Goal: Task Accomplishment & Management: Use online tool/utility

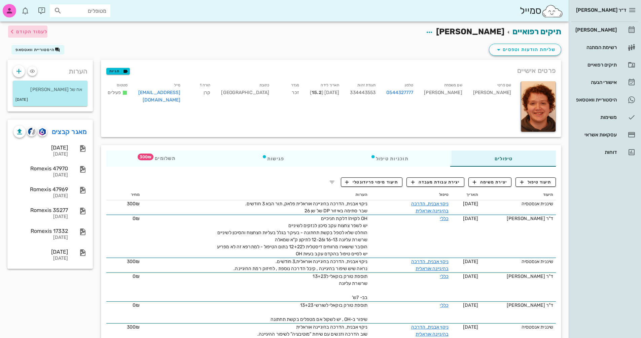
click at [23, 30] on span "לעמוד הקודם" at bounding box center [31, 32] width 31 height 6
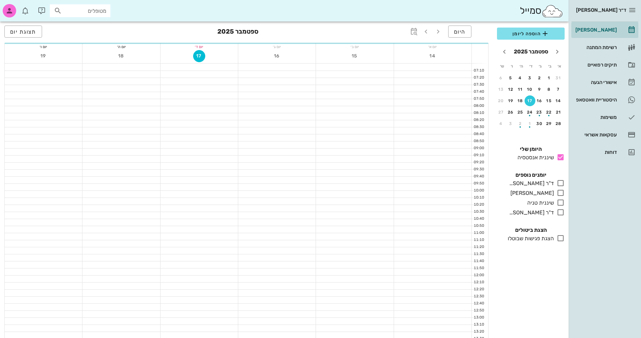
scroll to position [236, 0]
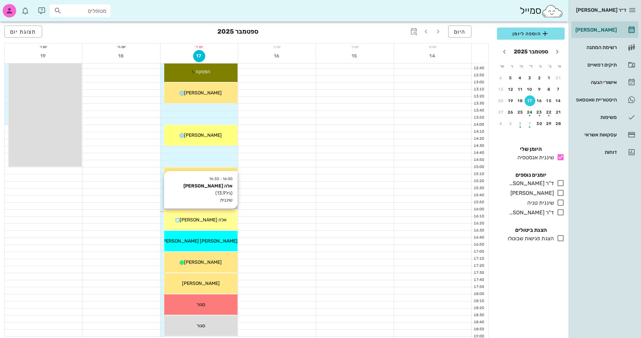
click at [217, 225] on div "16:00 - 16:30 אלה [PERSON_NAME] (גיל 13.9 ) שיננית אלה [PERSON_NAME]" at bounding box center [200, 220] width 73 height 21
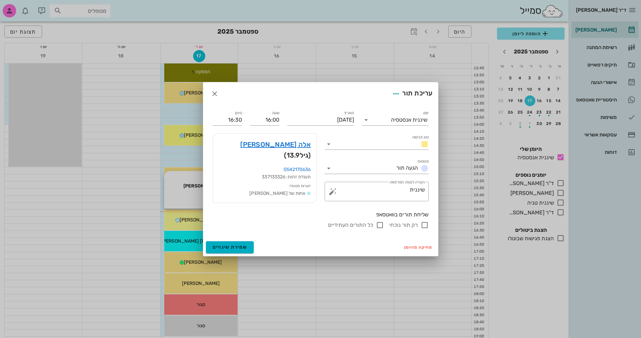
click at [217, 225] on div at bounding box center [320, 169] width 641 height 338
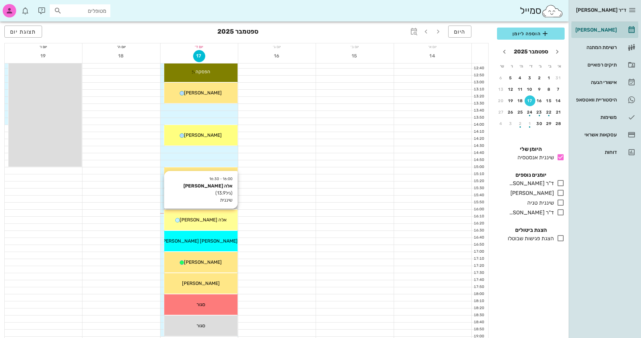
click at [215, 219] on div "אלה [PERSON_NAME]" at bounding box center [200, 220] width 73 height 7
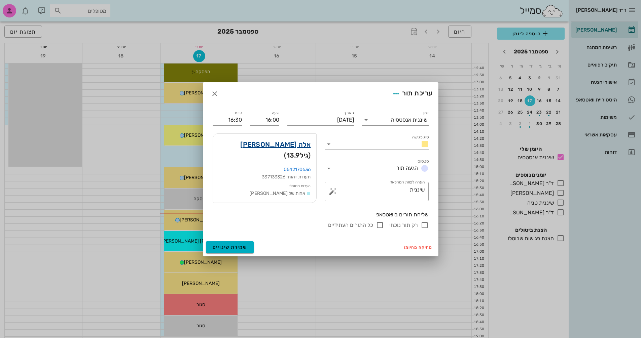
click at [305, 142] on link "אלה [PERSON_NAME]" at bounding box center [275, 144] width 70 height 11
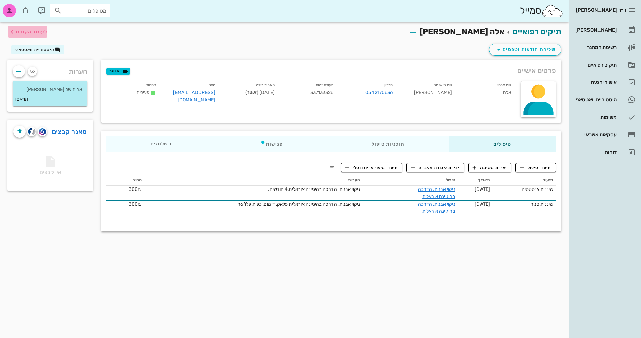
click at [34, 33] on span "לעמוד הקודם" at bounding box center [31, 32] width 31 height 6
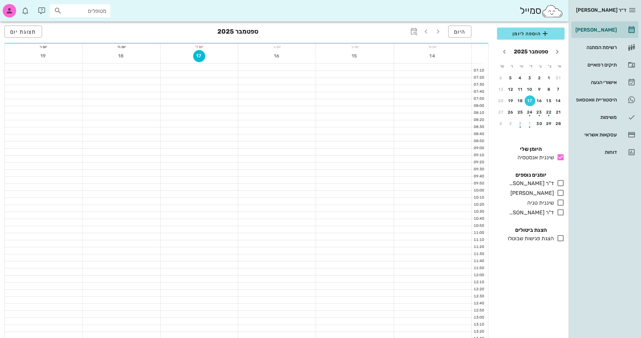
scroll to position [236, 0]
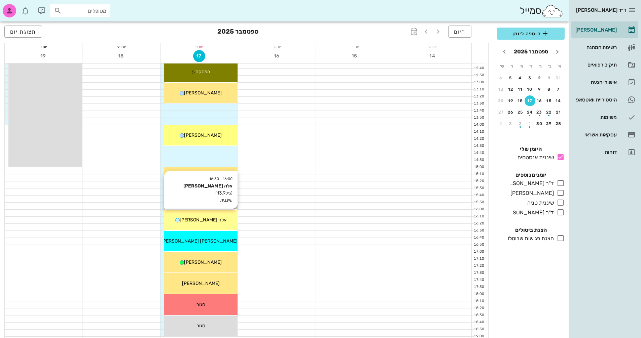
click at [230, 216] on div "16:00 - 16:30 אלה [PERSON_NAME] (גיל 13.9 ) שיננית אלה [PERSON_NAME]" at bounding box center [200, 220] width 73 height 21
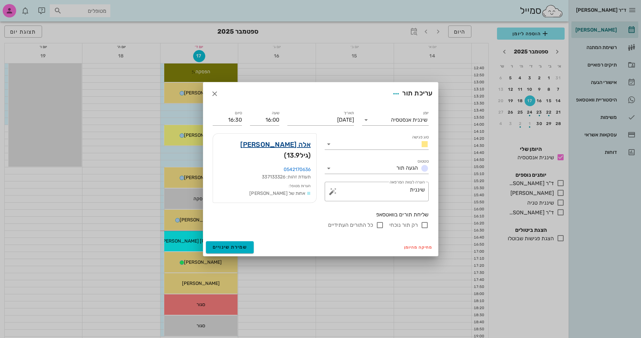
click at [305, 145] on link "אלה [PERSON_NAME]" at bounding box center [275, 144] width 70 height 11
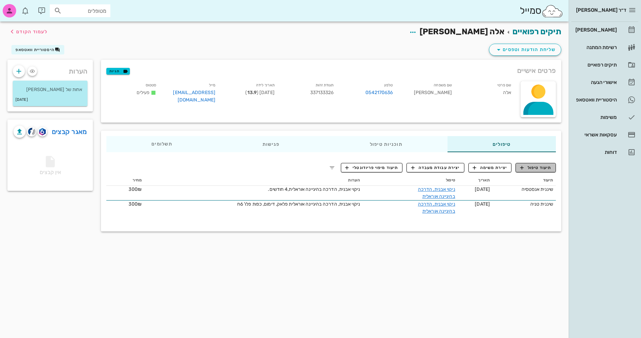
click at [541, 167] on span "תיעוד טיפול" at bounding box center [535, 168] width 31 height 6
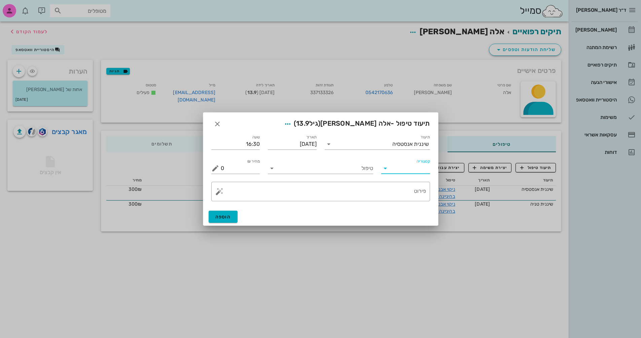
click at [419, 173] on input "קטגוריה" at bounding box center [411, 168] width 38 height 11
click at [420, 197] on div "פריודונטיה" at bounding box center [416, 201] width 59 height 14
type input "פריודונטיה"
click at [330, 161] on div "טיפול" at bounding box center [320, 166] width 105 height 15
click at [333, 170] on input "טיפול" at bounding box center [325, 168] width 96 height 11
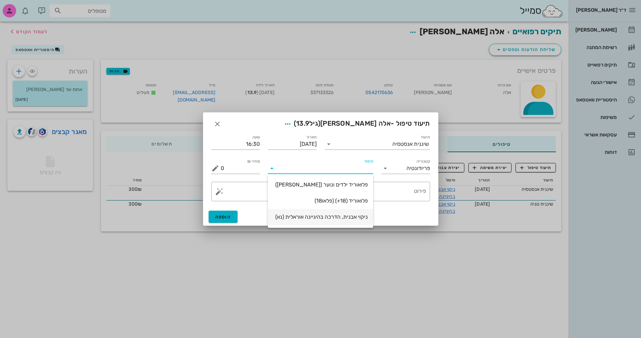
click at [352, 216] on div "ניקוי אבנית, הדרכה בהיגיינה אוראלית (נא)" at bounding box center [320, 217] width 95 height 6
type input "300"
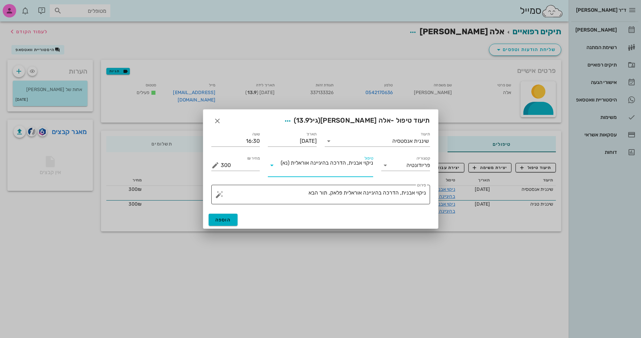
click at [302, 191] on textarea "ניקוי אבנית, הדרכה בהיגיינה אוראלית פלאק, תור הבא" at bounding box center [323, 196] width 205 height 16
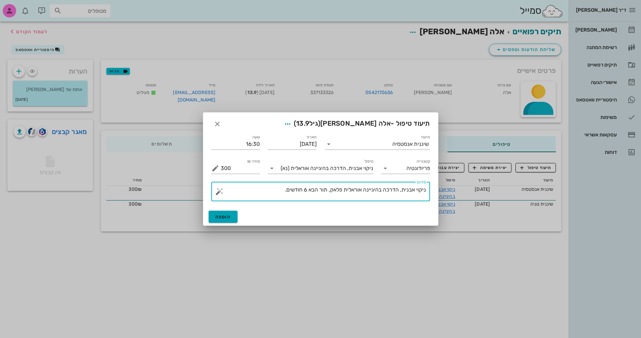
type textarea "ניקוי אבנית, הדרכה בהיגיינה אוראלית פלאק, תור הבא 6 חודשים."
click at [235, 216] on button "הוספה" at bounding box center [223, 217] width 29 height 12
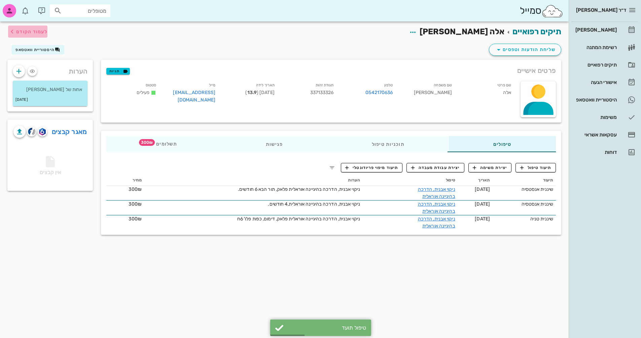
click at [30, 32] on span "לעמוד הקודם" at bounding box center [31, 32] width 31 height 6
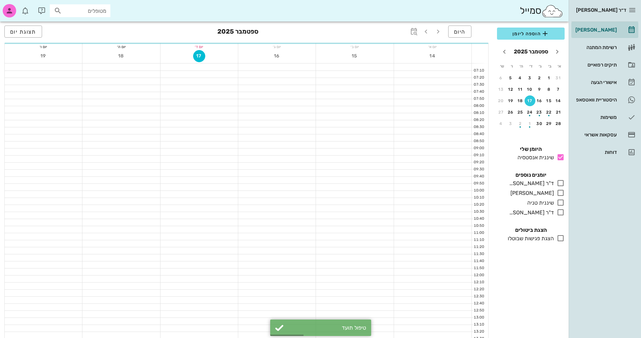
scroll to position [236, 0]
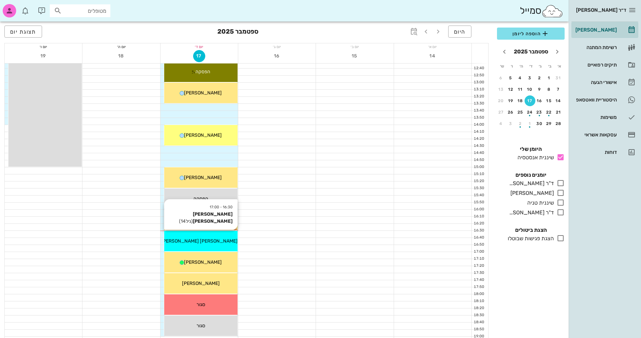
click at [206, 241] on span "[PERSON_NAME] [PERSON_NAME]" at bounding box center [199, 242] width 76 height 6
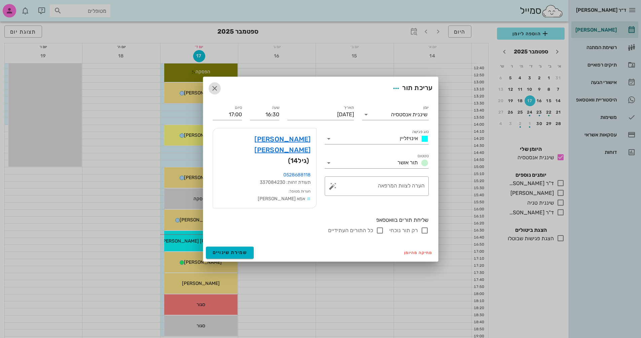
click at [213, 93] on icon "button" at bounding box center [215, 88] width 8 height 8
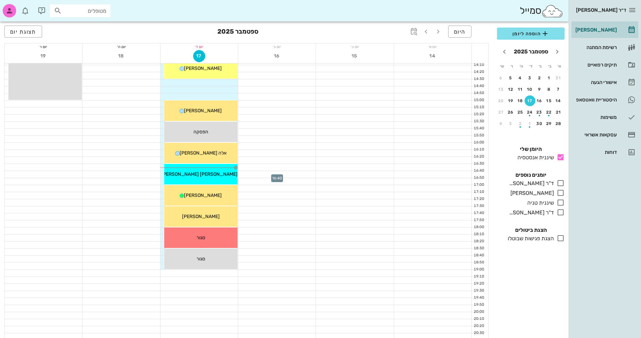
scroll to position [303, 0]
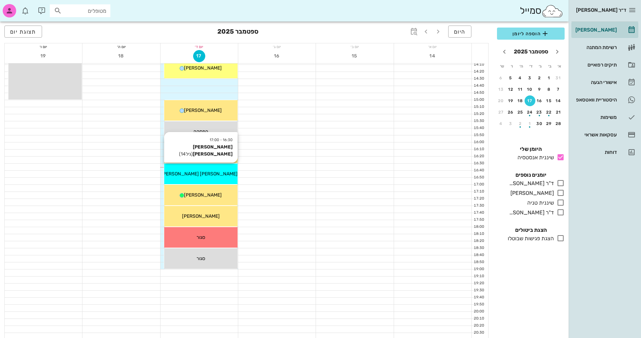
click at [216, 176] on div "[PERSON_NAME] [PERSON_NAME]" at bounding box center [200, 174] width 73 height 7
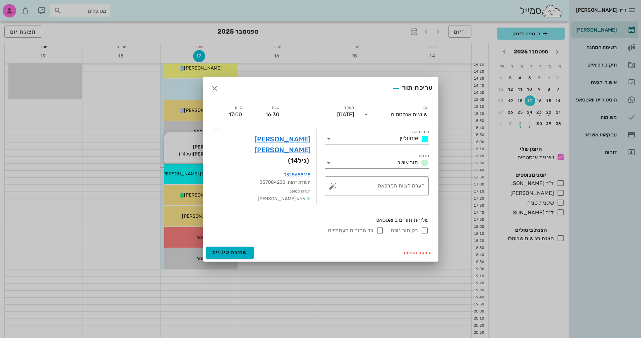
click at [216, 176] on div at bounding box center [320, 169] width 641 height 338
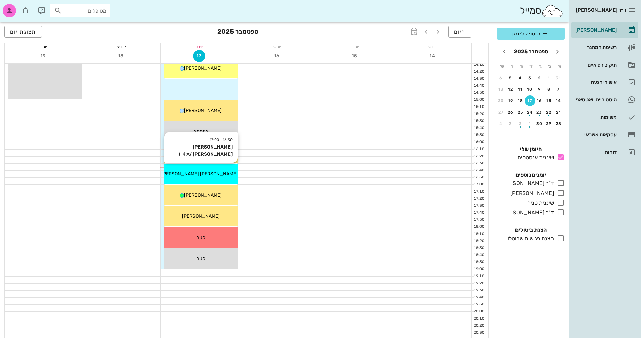
click at [216, 176] on div "[PERSON_NAME] [PERSON_NAME]" at bounding box center [200, 174] width 73 height 7
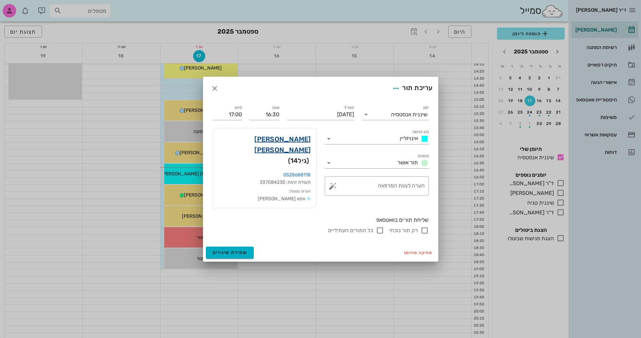
click at [298, 144] on link "[PERSON_NAME] [PERSON_NAME]" at bounding box center [264, 145] width 93 height 22
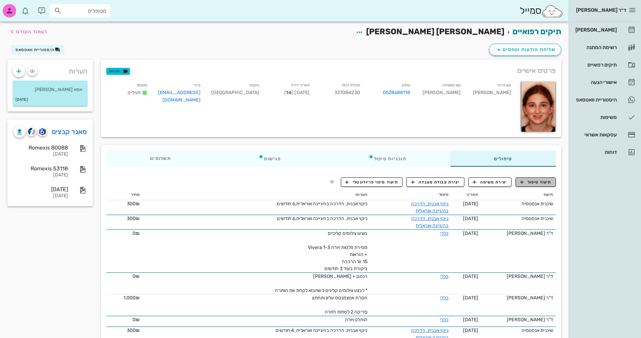
click at [543, 181] on span "תיעוד טיפול" at bounding box center [535, 182] width 31 height 6
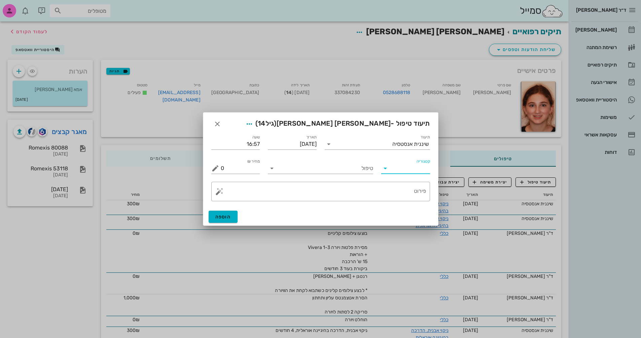
click at [414, 169] on input "קטגוריה" at bounding box center [411, 168] width 38 height 11
click at [405, 200] on div "פריודונטיה" at bounding box center [416, 201] width 59 height 6
type input "פריודונטיה"
click at [339, 168] on input "טיפול" at bounding box center [325, 168] width 96 height 11
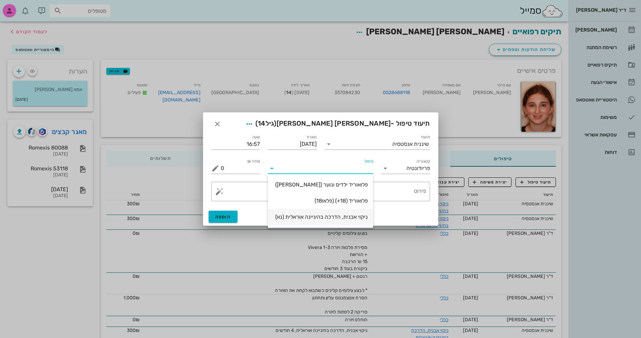
click at [345, 214] on div "ניקוי אבנית, הדרכה בהיגיינה אוראלית (נא)" at bounding box center [320, 217] width 95 height 6
type input "300"
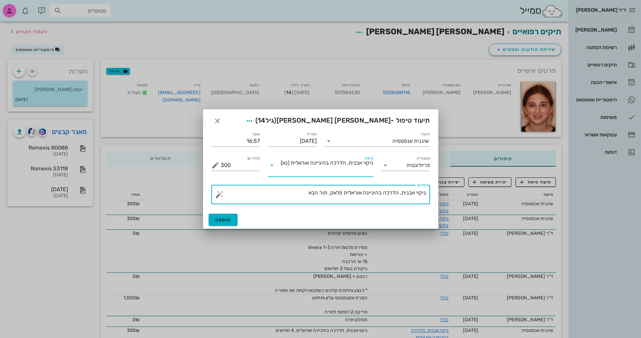
click at [294, 193] on textarea "ניקוי אבנית, הדרכה בהיגיינה אוראלית פלאק, תור הבא" at bounding box center [323, 196] width 205 height 16
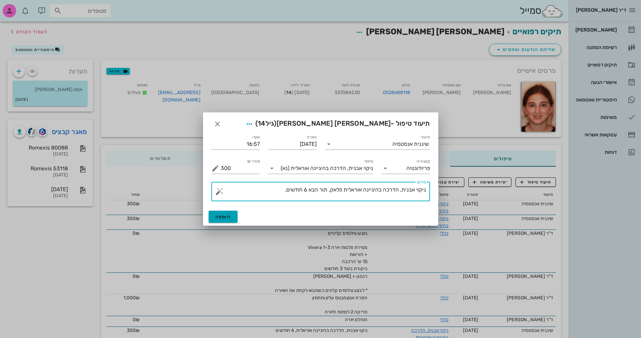
type textarea "ניקוי אבנית, הדרכה בהיגיינה אוראלית פלאק, תור הבא 6 חודשים."
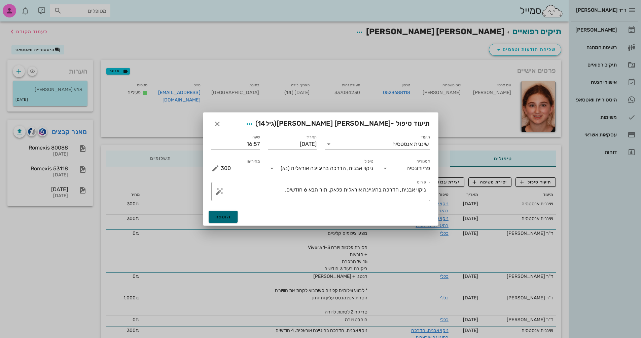
click at [224, 215] on span "הוספה" at bounding box center [223, 217] width 16 height 6
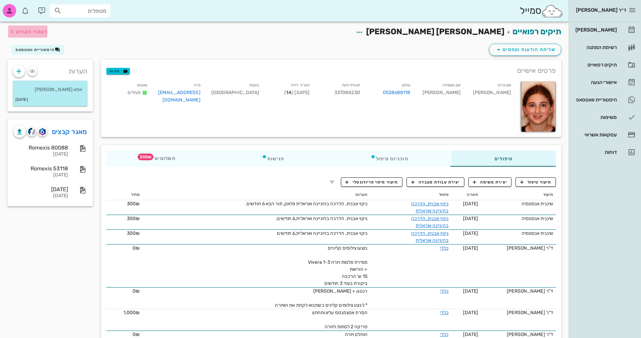
click at [17, 32] on span "לעמוד הקודם" at bounding box center [31, 32] width 31 height 6
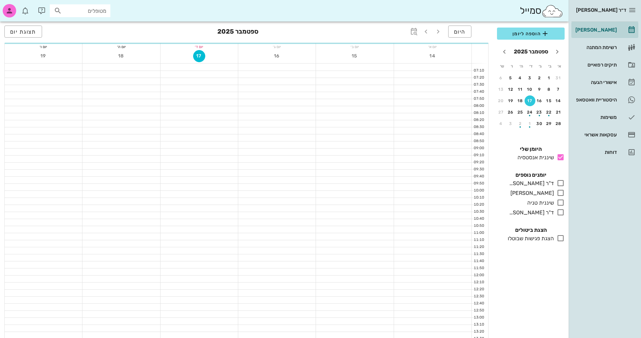
scroll to position [303, 0]
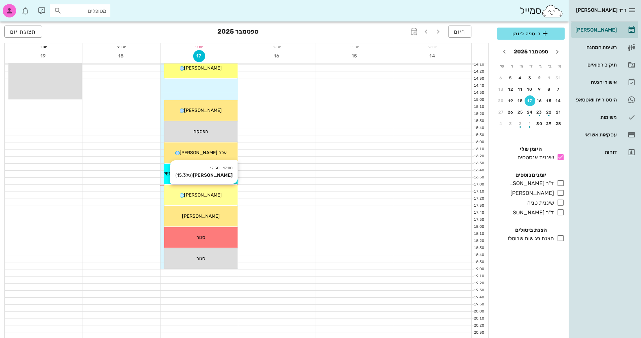
click at [213, 193] on span "[PERSON_NAME]" at bounding box center [203, 195] width 38 height 6
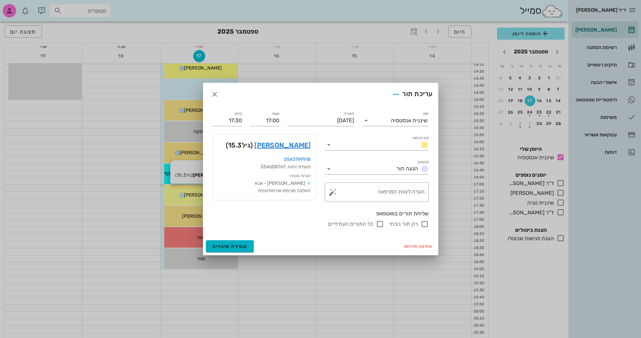
click at [213, 193] on div at bounding box center [320, 169] width 641 height 338
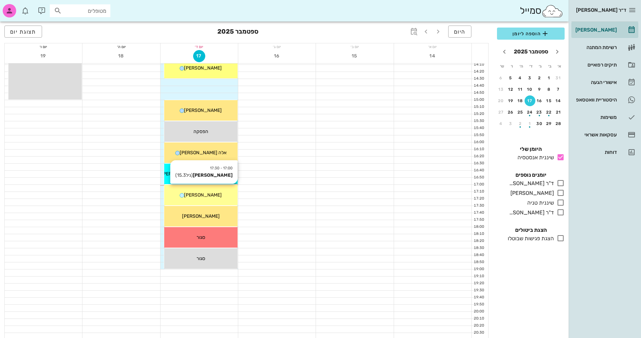
click at [213, 193] on span "[PERSON_NAME]" at bounding box center [203, 195] width 38 height 6
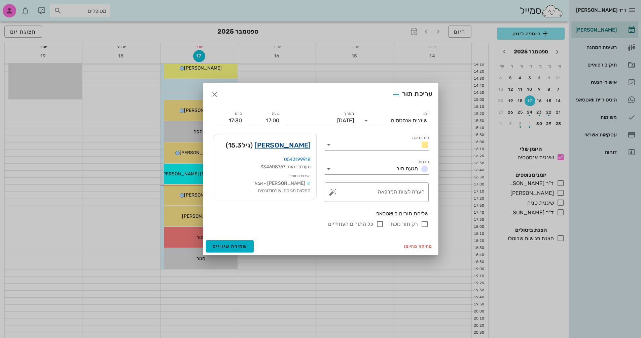
click at [297, 146] on link "[PERSON_NAME]" at bounding box center [282, 145] width 56 height 11
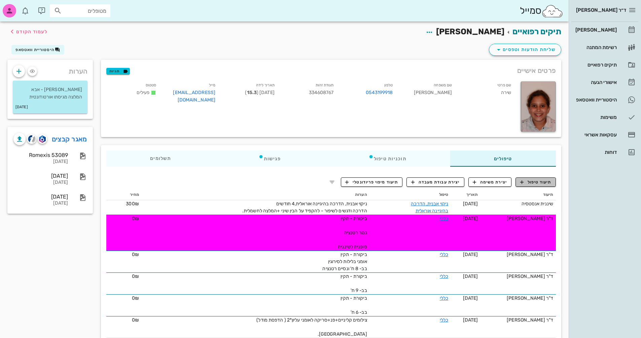
click at [541, 184] on span "תיעוד טיפול" at bounding box center [535, 182] width 31 height 6
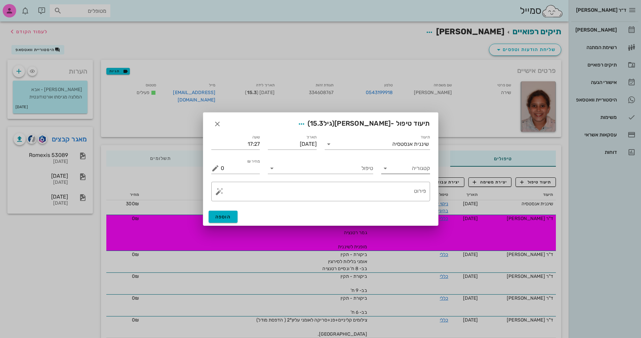
click at [397, 167] on input "קטגוריה" at bounding box center [411, 168] width 38 height 11
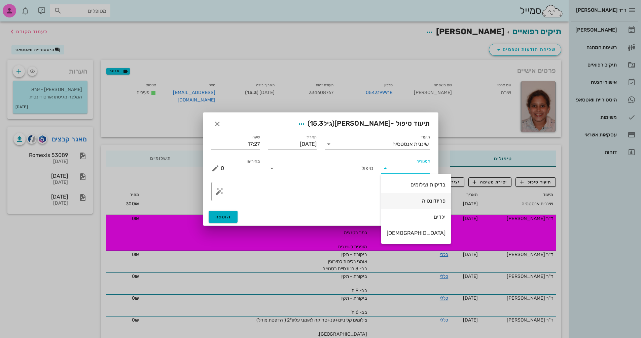
click at [412, 199] on div "פריודונטיה" at bounding box center [416, 201] width 59 height 6
type input "פריודונטיה"
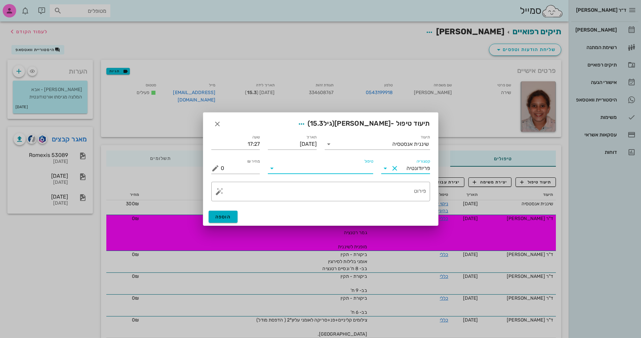
click at [349, 170] on input "טיפול" at bounding box center [325, 168] width 96 height 11
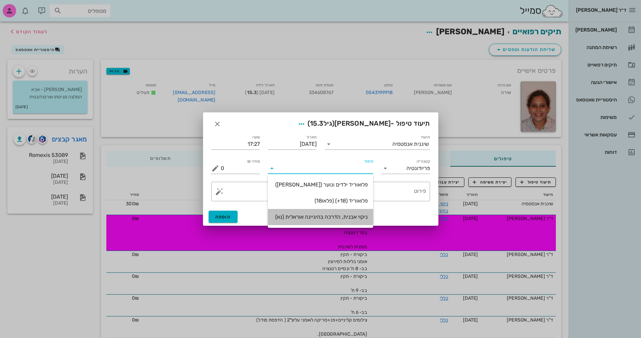
click at [316, 215] on div "ניקוי אבנית, הדרכה בהיגיינה אוראלית (נא)" at bounding box center [320, 217] width 95 height 6
type input "300"
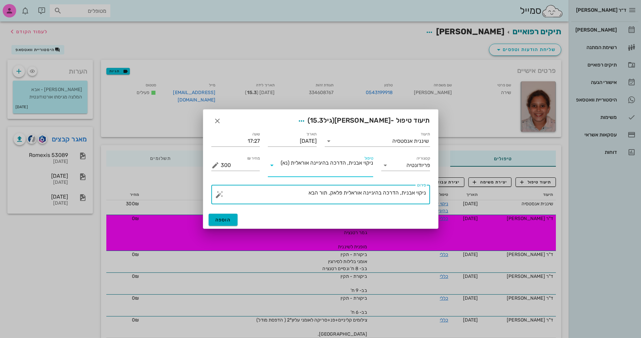
click at [291, 193] on textarea "ניקוי אבנית, הדרכה בהיגיינה אוראלית פלאק, תור הבא" at bounding box center [323, 196] width 205 height 16
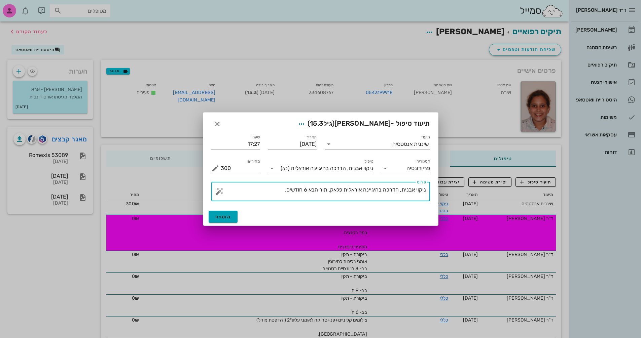
type textarea "ניקוי אבנית, הדרכה בהיגיינה אוראלית פלאק, תור הבא 6 חודשים."
click at [230, 217] on span "הוספה" at bounding box center [223, 217] width 16 height 6
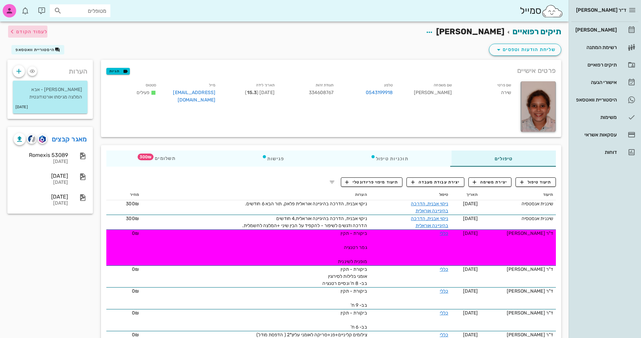
click at [23, 32] on span "לעמוד הקודם" at bounding box center [31, 32] width 31 height 6
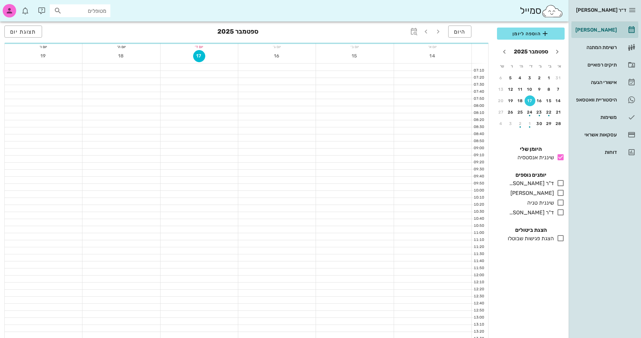
scroll to position [303, 0]
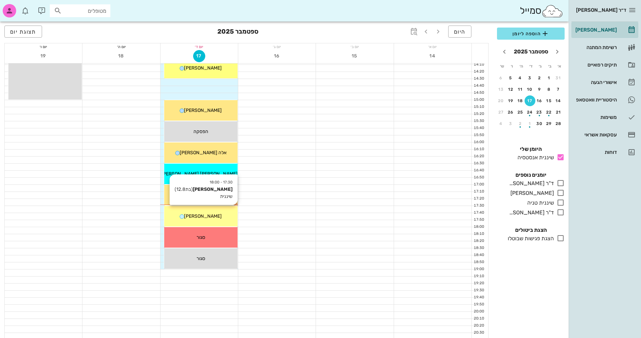
click at [203, 212] on div "17:30 - 18:00 [PERSON_NAME] (בת 12.8 ) שיננית [PERSON_NAME]" at bounding box center [200, 216] width 73 height 21
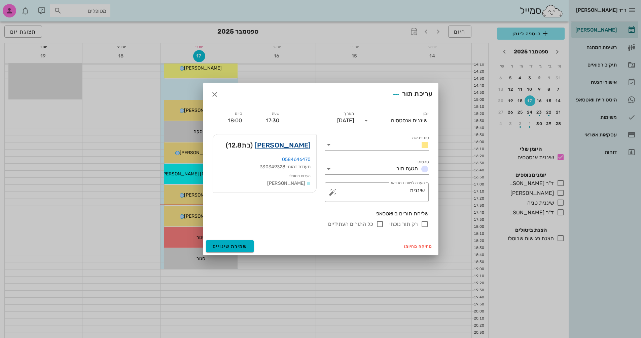
click at [302, 145] on link "[PERSON_NAME]" at bounding box center [282, 145] width 56 height 11
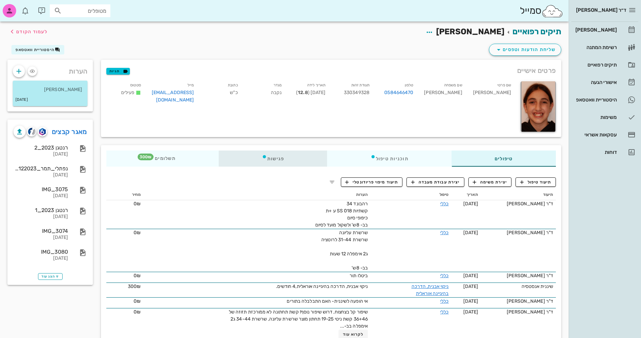
click at [278, 163] on div "פגישות" at bounding box center [273, 159] width 109 height 16
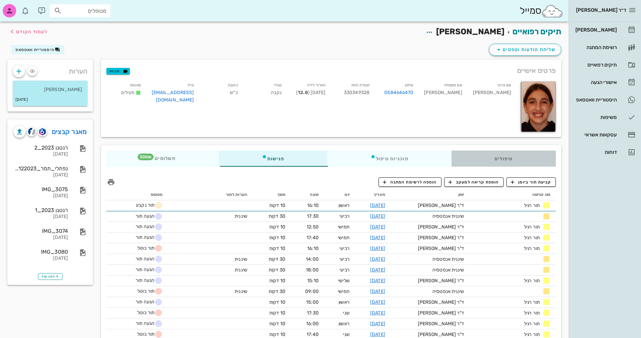
click at [508, 158] on div "טיפולים" at bounding box center [504, 159] width 104 height 16
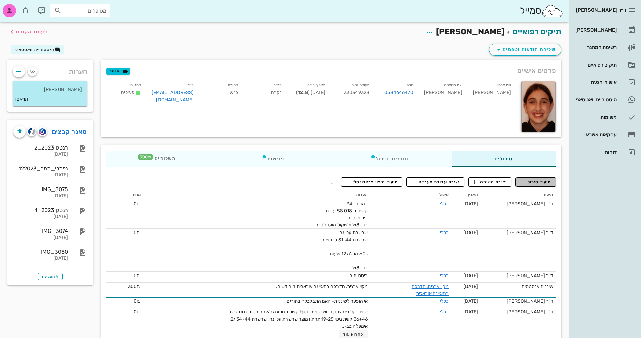
click at [544, 184] on span "תיעוד טיפול" at bounding box center [535, 182] width 31 height 6
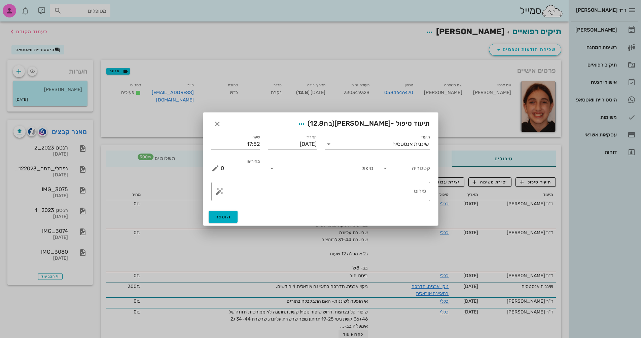
click at [412, 173] on input "קטגוריה" at bounding box center [411, 168] width 38 height 11
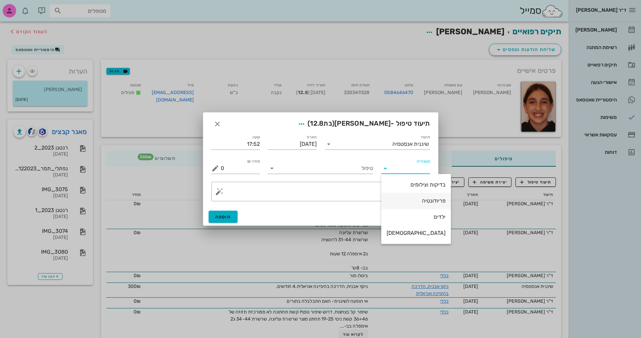
click at [413, 201] on div "פריודונטיה" at bounding box center [416, 201] width 59 height 6
type input "פריודונטיה"
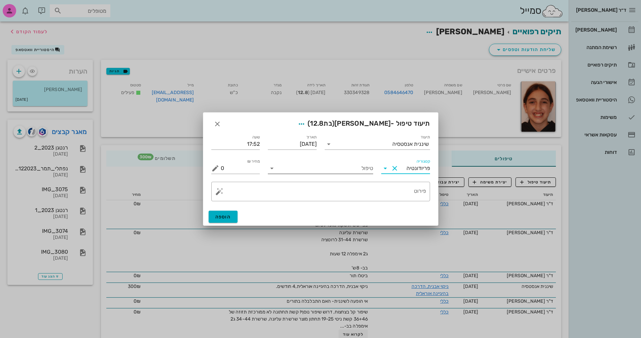
click at [317, 168] on input "טיפול" at bounding box center [325, 168] width 96 height 11
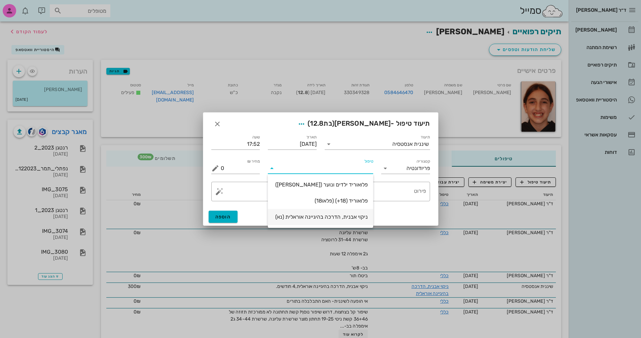
click at [336, 215] on div "ניקוי אבנית, הדרכה בהיגיינה אוראלית (נא)" at bounding box center [320, 217] width 95 height 6
type input "300"
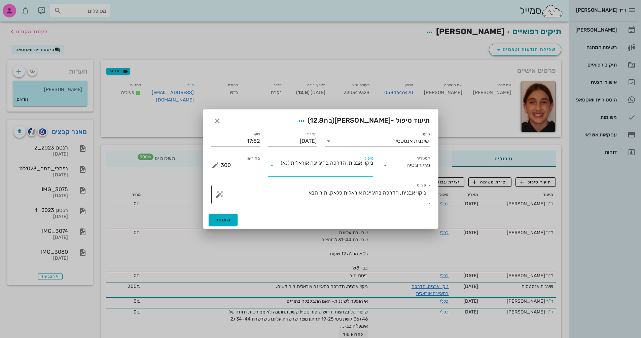
click at [303, 196] on textarea "ניקוי אבנית, הדרכה בהיגיינה אוראלית פלאק, תור הבא" at bounding box center [323, 196] width 205 height 16
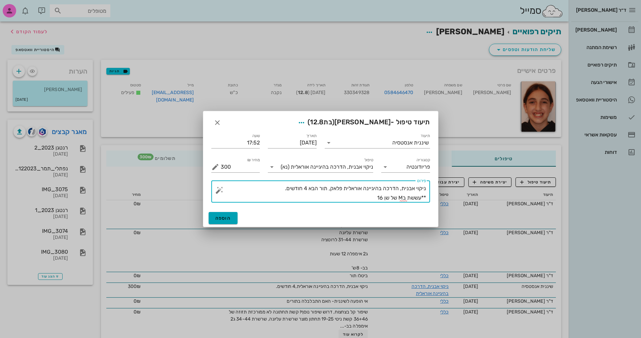
type textarea "ניקוי אבנית, הדרכה בהיגיינה אוראלית פלאק, תור הבא 4 חודשים. **עששת בM של שן 16"
click at [224, 219] on span "הוספה" at bounding box center [223, 219] width 16 height 6
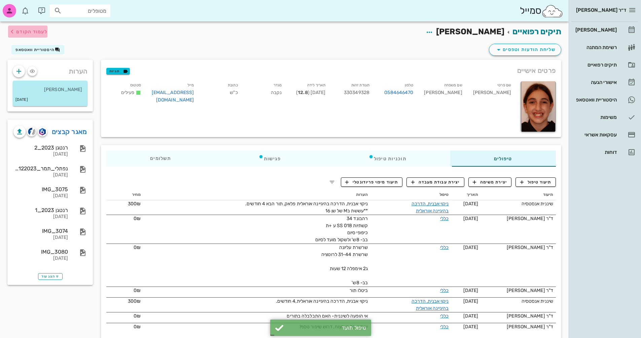
click at [14, 31] on icon "button" at bounding box center [12, 32] width 8 height 8
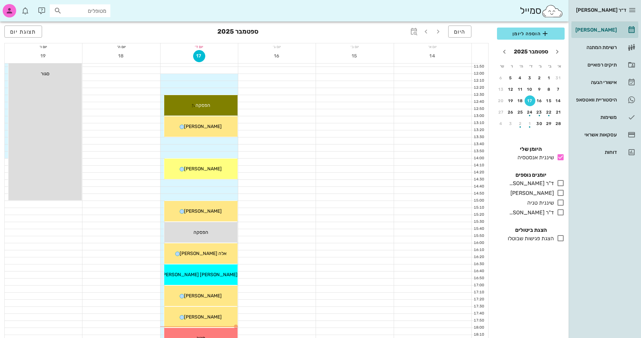
scroll to position [67, 0]
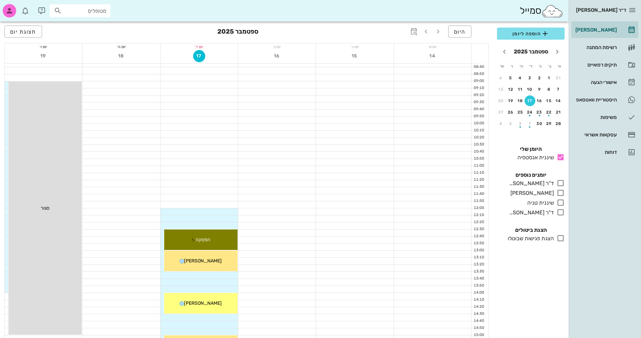
click at [216, 215] on div at bounding box center [198, 212] width 77 height 7
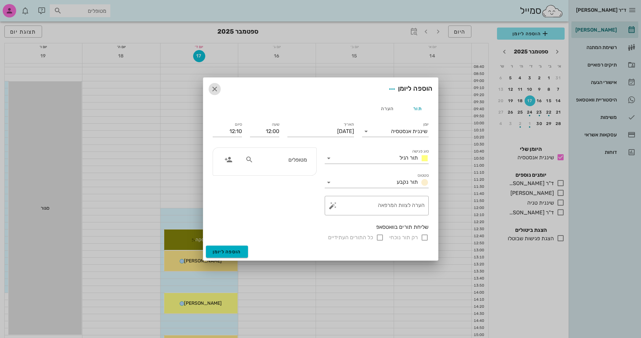
click at [212, 88] on icon "button" at bounding box center [215, 89] width 8 height 8
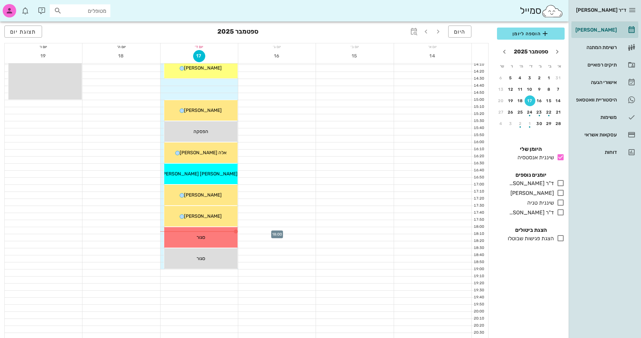
scroll to position [319, 0]
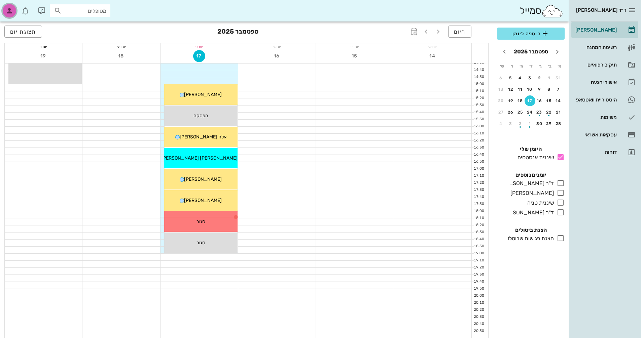
click at [8, 11] on icon "button" at bounding box center [9, 11] width 8 height 8
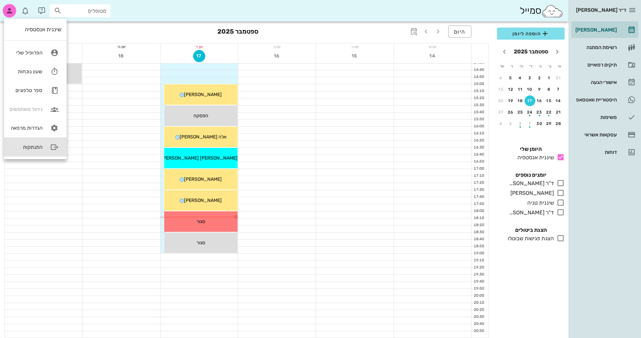
click at [36, 149] on div "התנתקות" at bounding box center [25, 147] width 33 height 6
